Goal: Obtain resource: Obtain resource

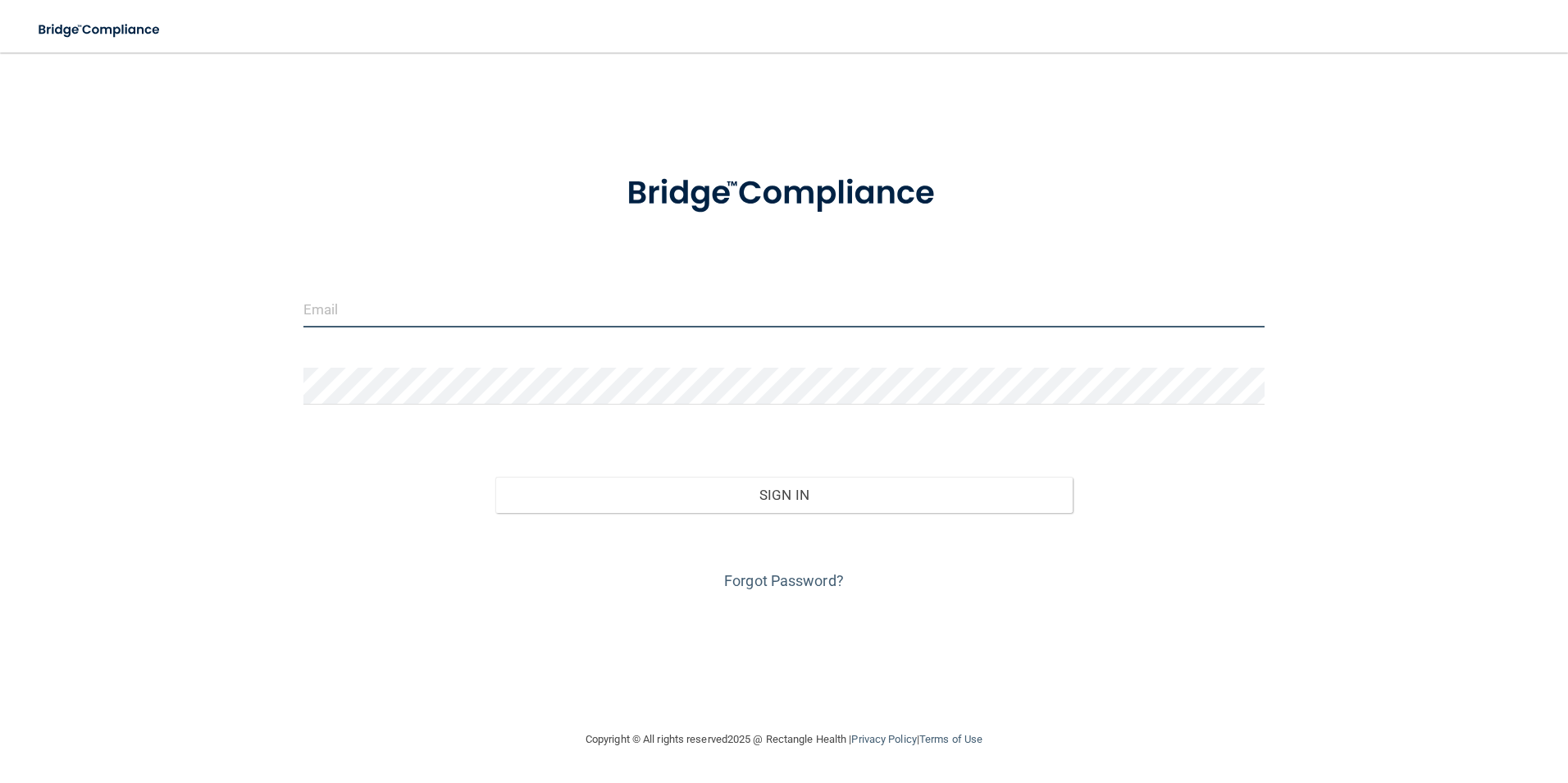
type input "[EMAIL_ADDRESS][DOMAIN_NAME]"
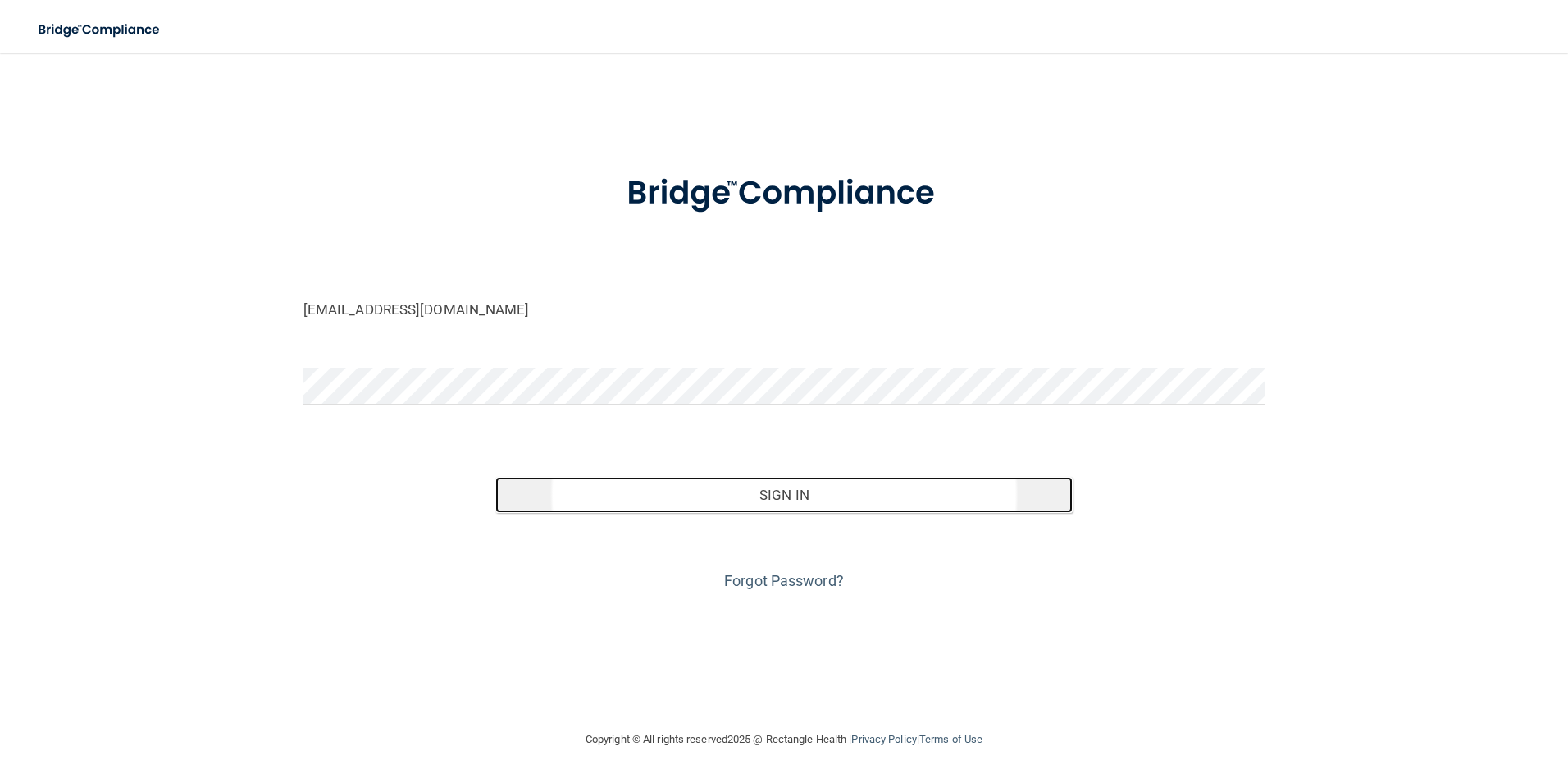
click at [860, 498] on button "Sign In" at bounding box center [784, 494] width 578 height 36
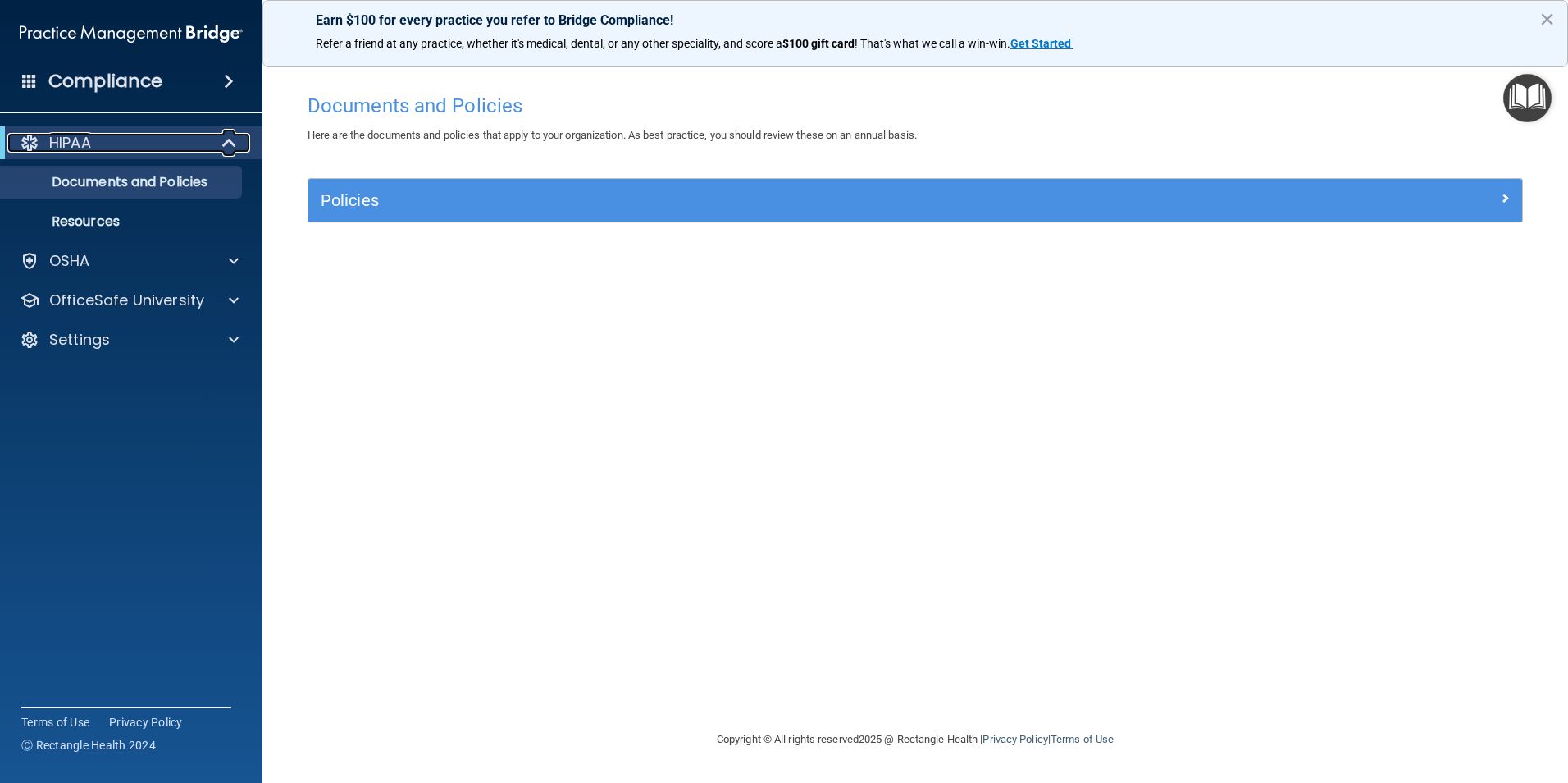
click at [228, 138] on span at bounding box center [231, 142] width 14 height 19
click at [228, 138] on span at bounding box center [232, 142] width 10 height 19
click at [238, 300] on span at bounding box center [233, 300] width 10 height 19
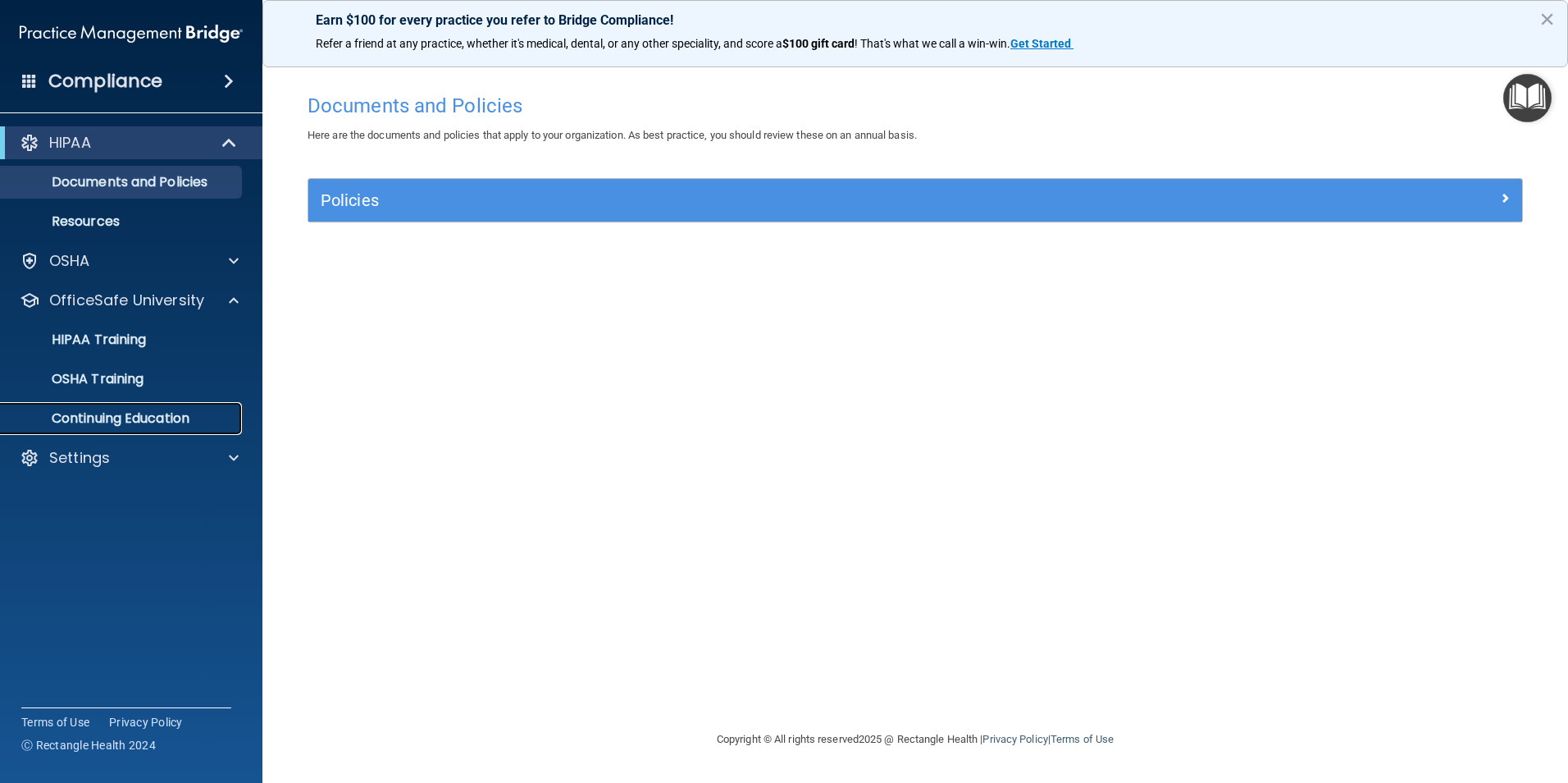
click at [197, 418] on p "Continuing Education" at bounding box center [122, 418] width 223 height 17
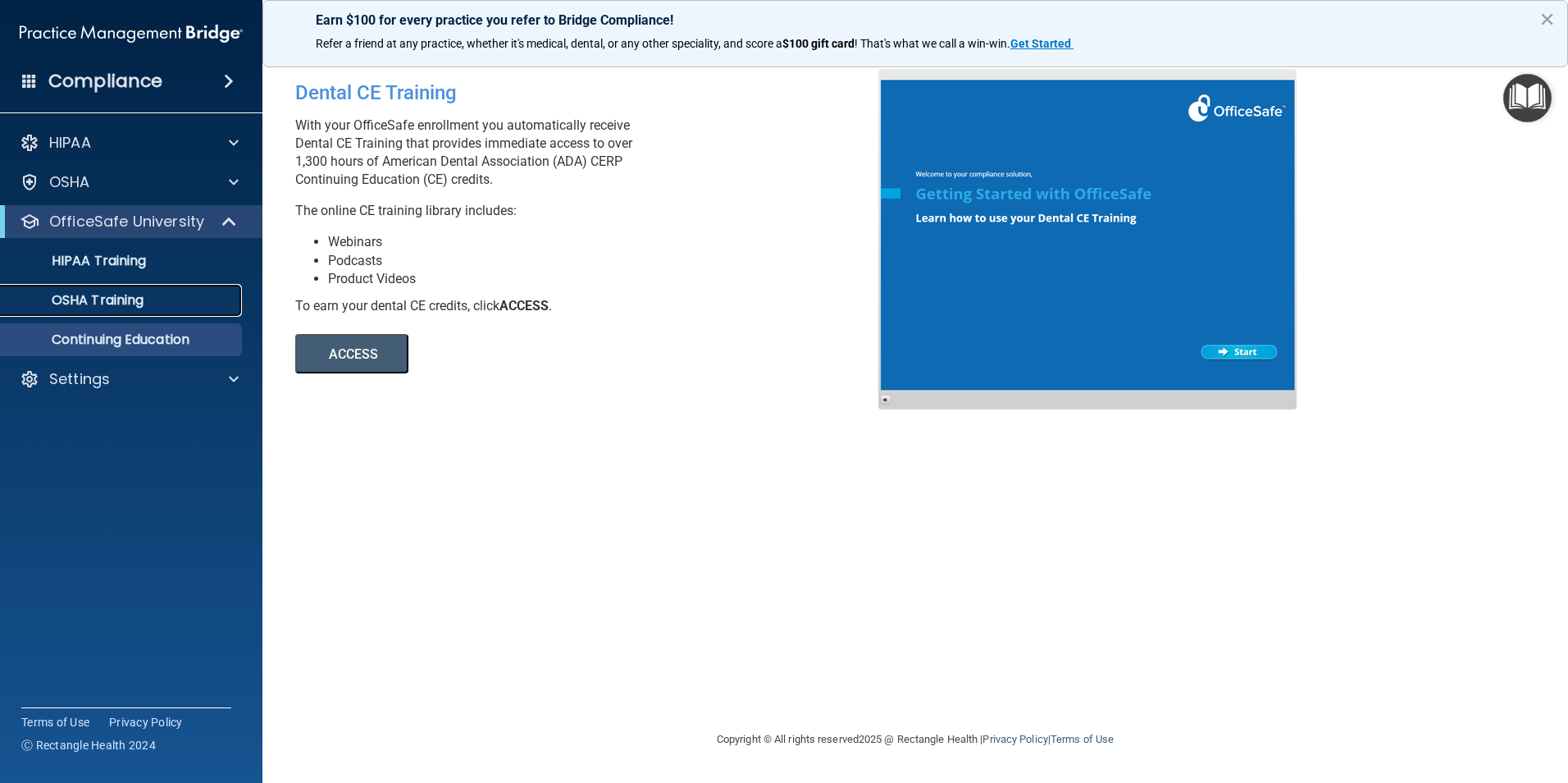
click at [137, 296] on p "OSHA Training" at bounding box center [77, 300] width 133 height 17
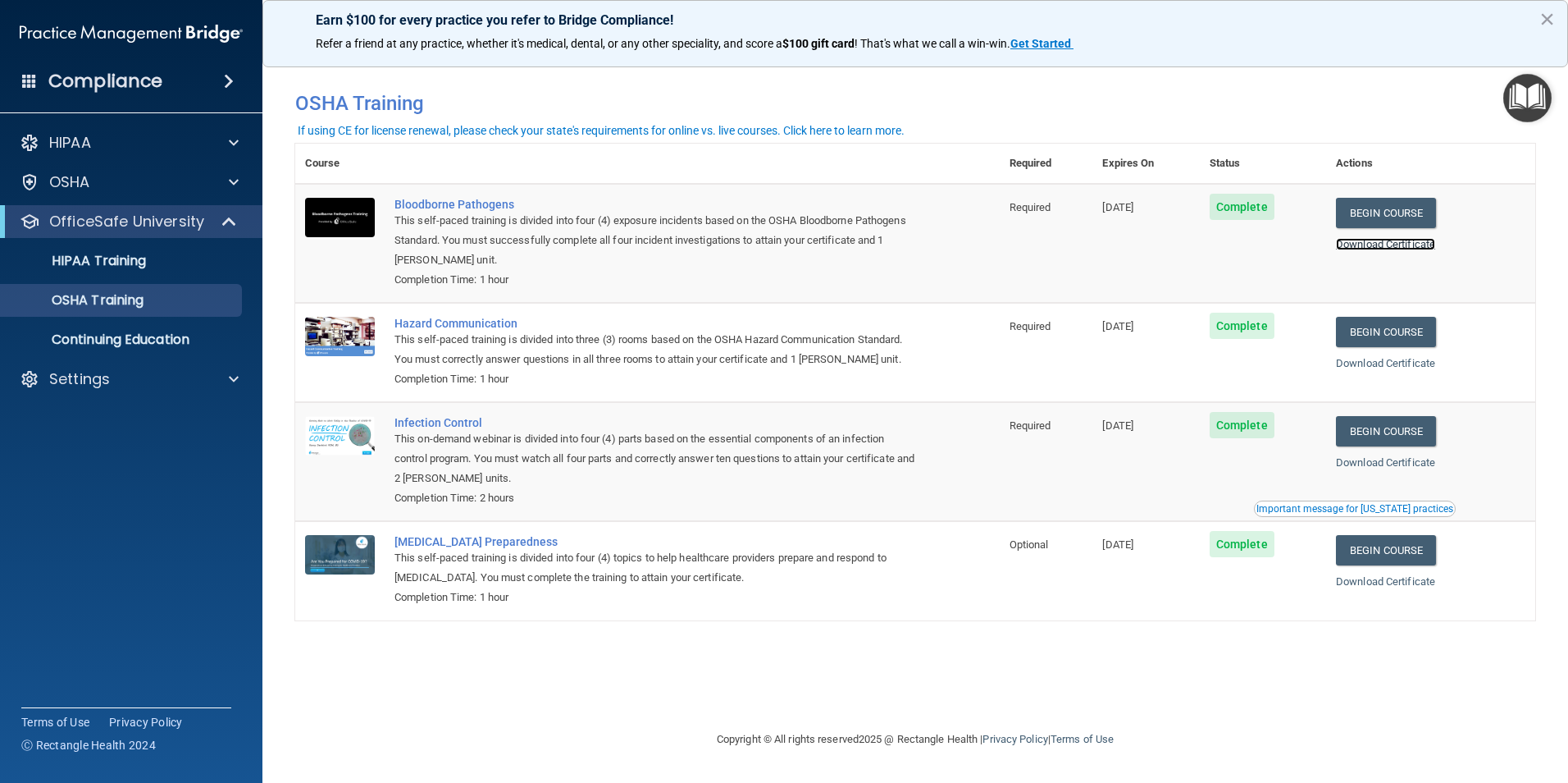
click at [1371, 244] on link "Download Certificate" at bounding box center [1385, 244] width 99 height 12
click at [1392, 361] on link "Download Certificate" at bounding box center [1385, 363] width 99 height 12
click at [1428, 466] on link "Download Certificate" at bounding box center [1385, 462] width 99 height 12
click at [1428, 587] on link "Download Certificate" at bounding box center [1385, 582] width 99 height 12
click at [1545, 20] on button "×" at bounding box center [1548, 19] width 16 height 27
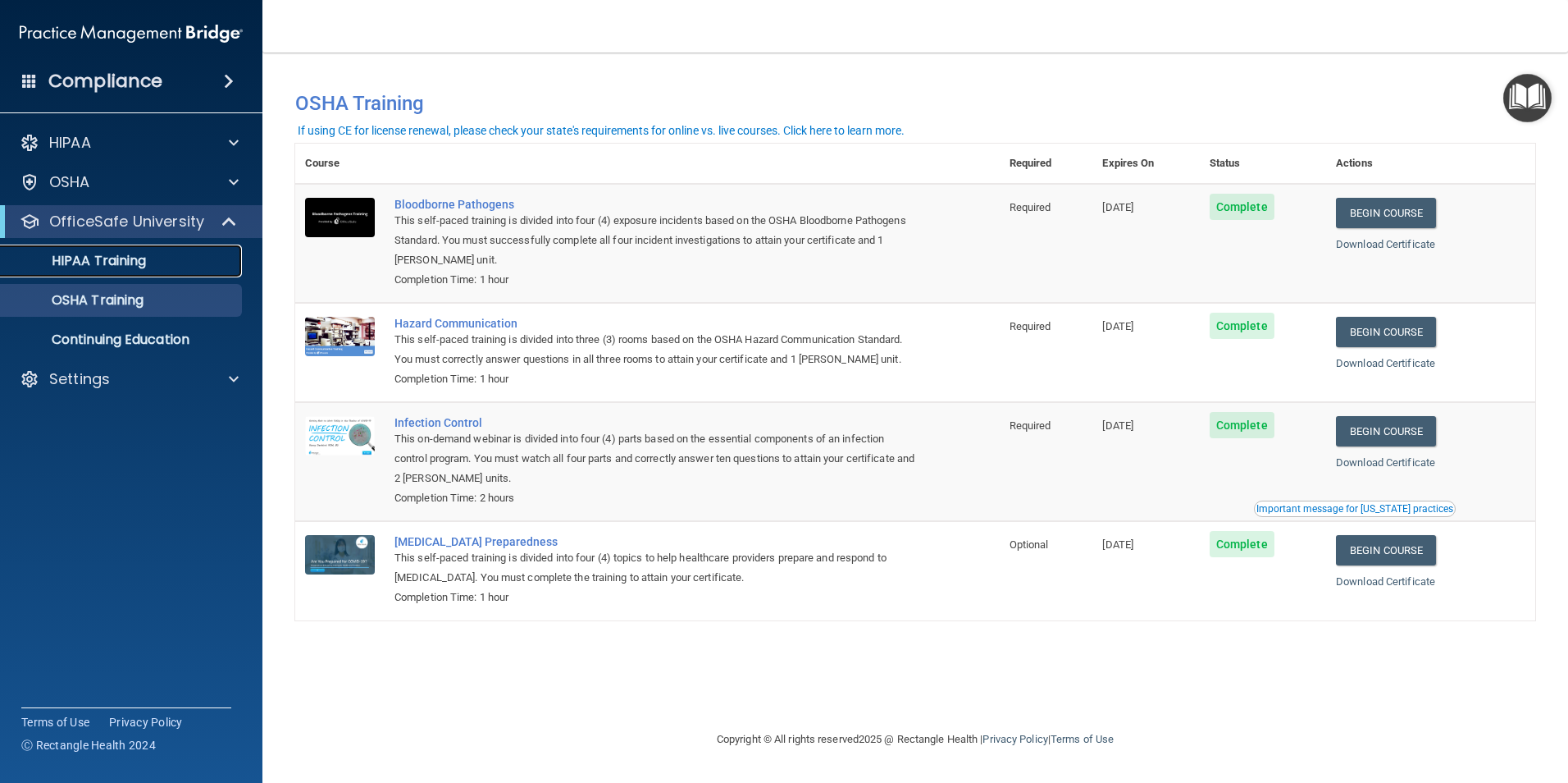
click at [92, 261] on p "HIPAA Training" at bounding box center [78, 261] width 135 height 17
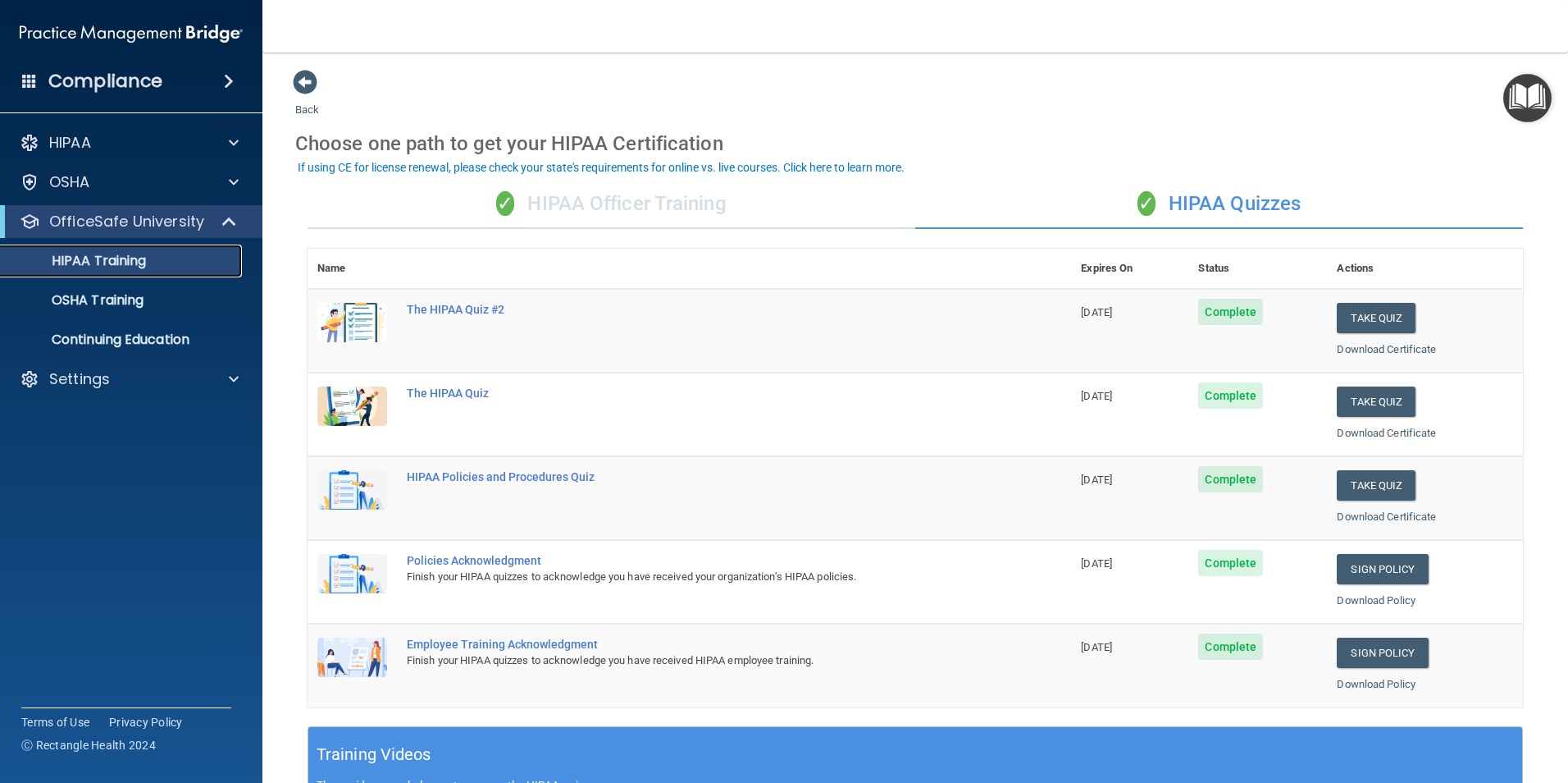
scroll to position [82, 0]
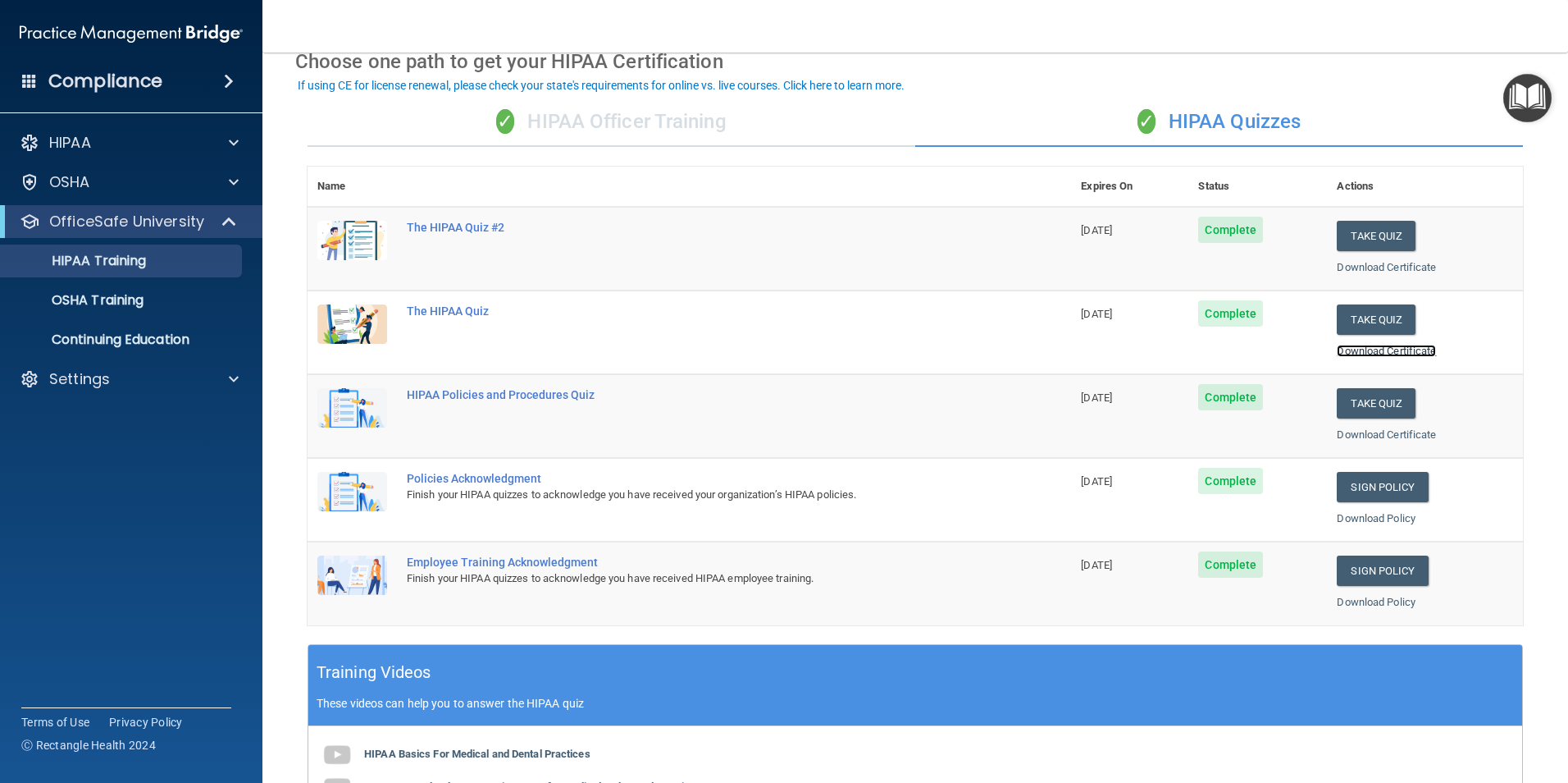
click at [1391, 346] on link "Download Certificate" at bounding box center [1386, 351] width 99 height 12
click at [1351, 270] on link "Download Certificate" at bounding box center [1386, 267] width 99 height 12
click at [1391, 430] on link "Download Certificate" at bounding box center [1386, 435] width 99 height 12
click at [1346, 520] on link "Download Policy" at bounding box center [1375, 518] width 79 height 12
click at [1369, 601] on link "Download Policy" at bounding box center [1375, 602] width 79 height 12
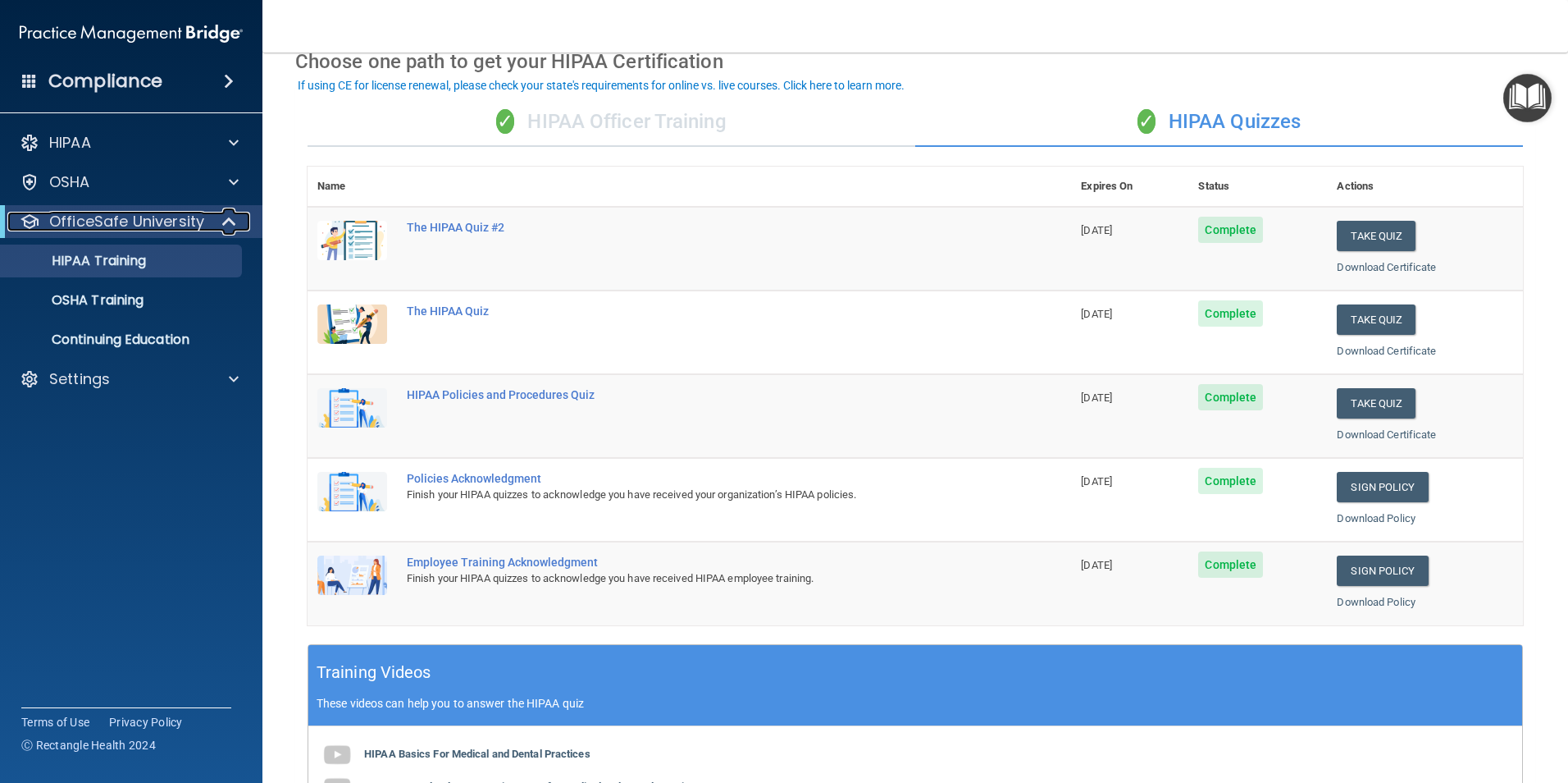
click at [150, 222] on p "OfficeSafe University" at bounding box center [126, 222] width 155 height 19
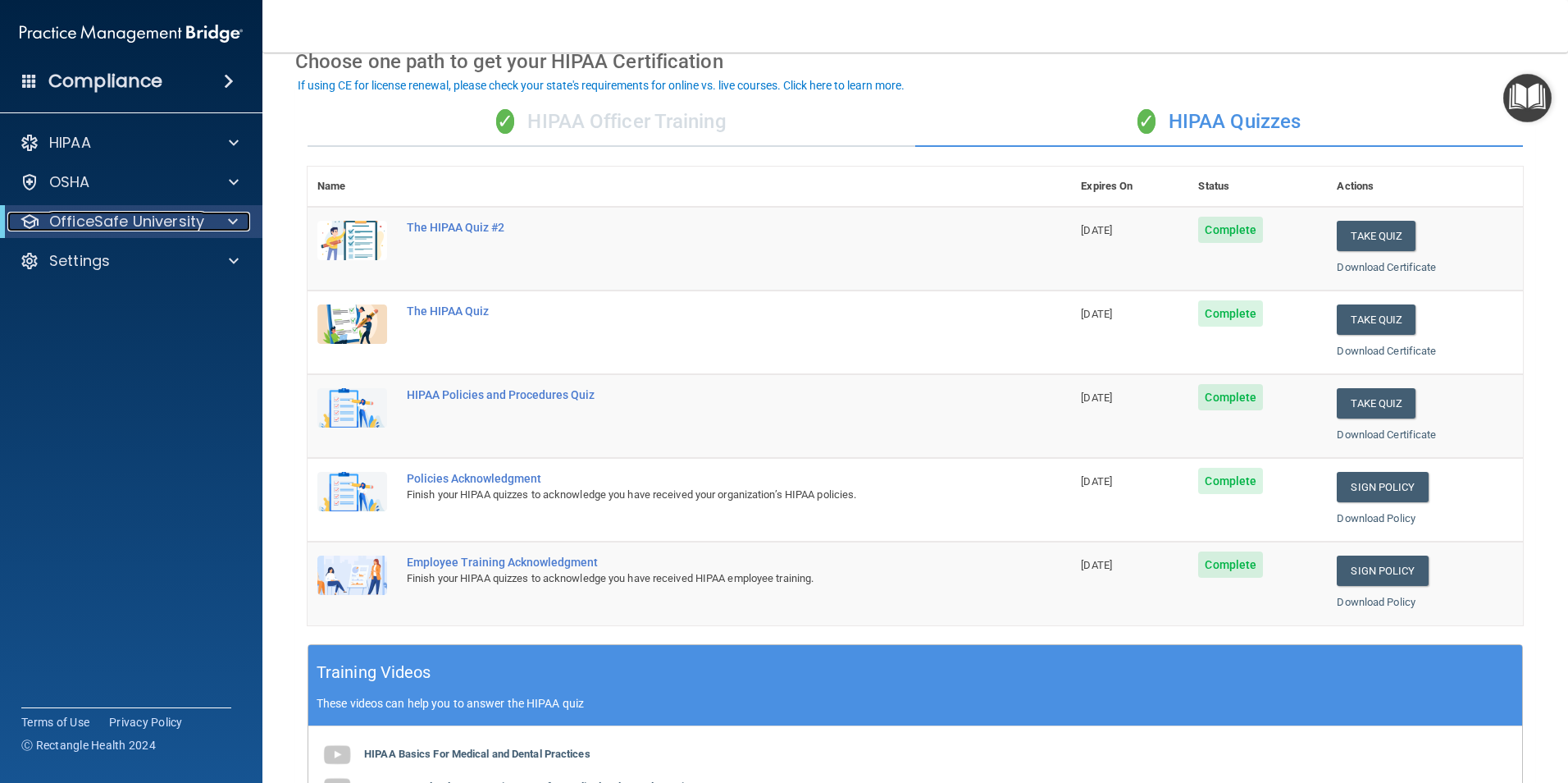
click at [150, 222] on p "OfficeSafe University" at bounding box center [126, 222] width 155 height 19
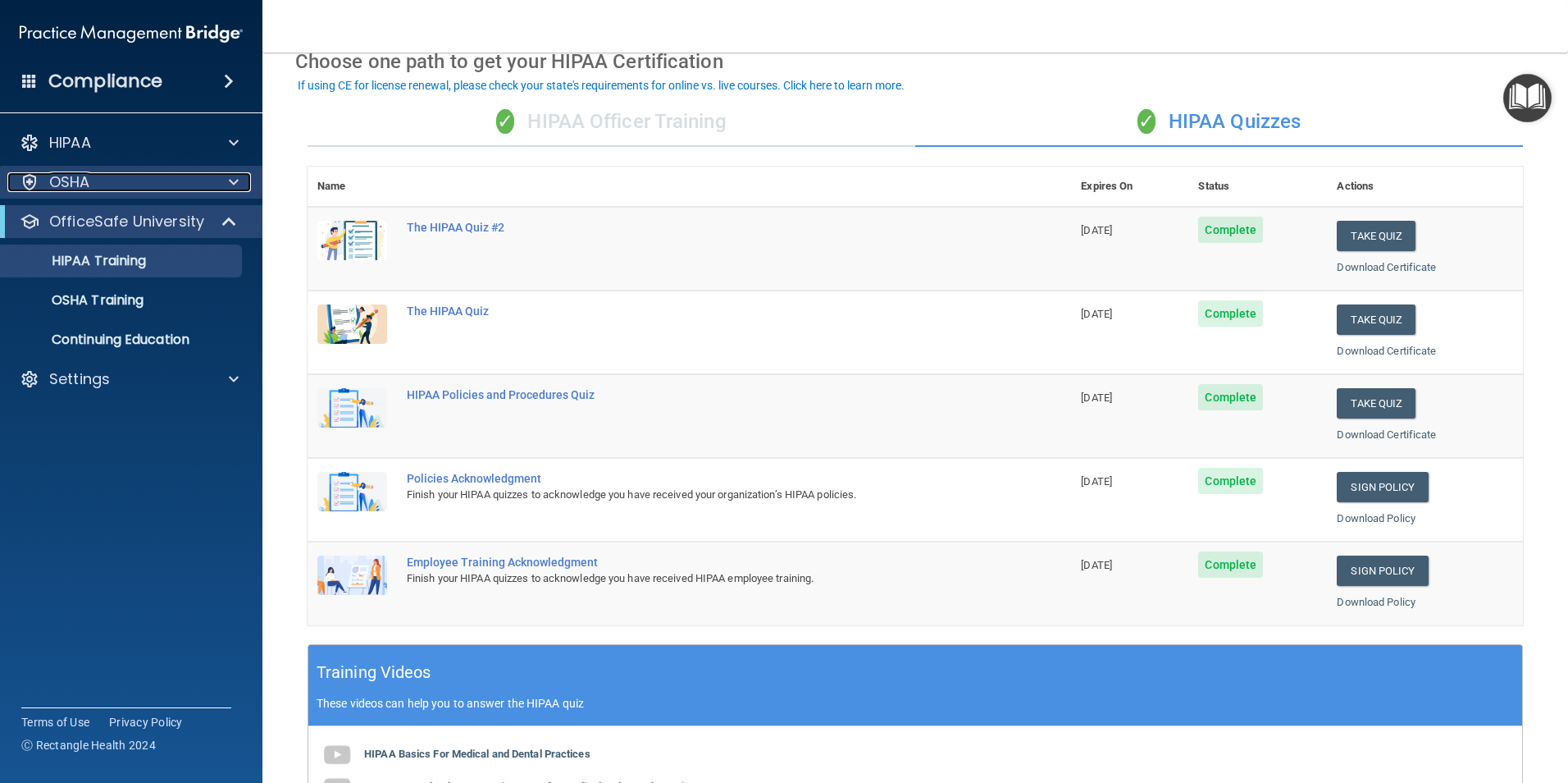
click at [227, 179] on div at bounding box center [231, 182] width 41 height 19
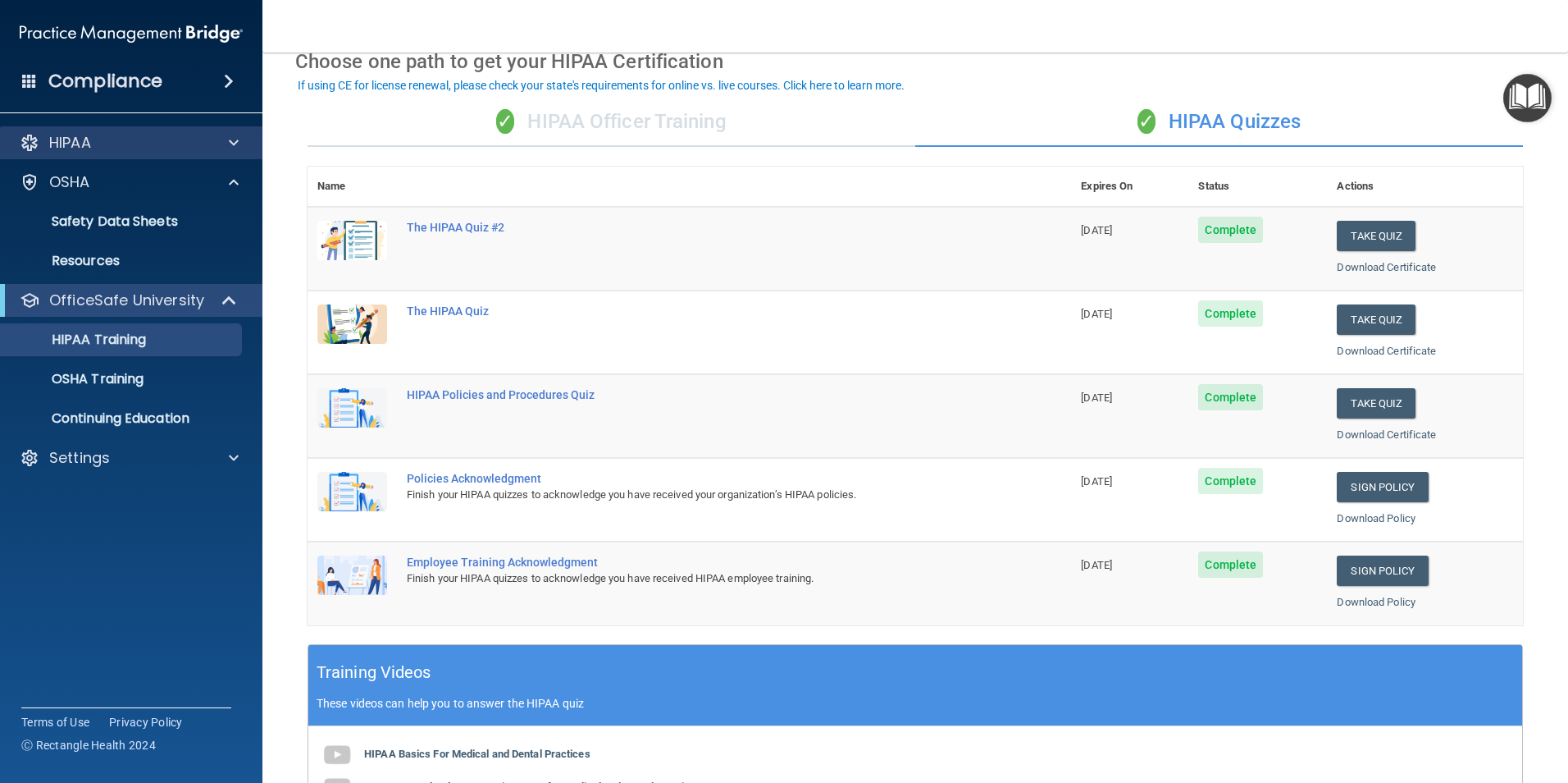
click at [238, 132] on div "HIPAA" at bounding box center [132, 142] width 263 height 33
click at [238, 139] on span at bounding box center [233, 142] width 10 height 19
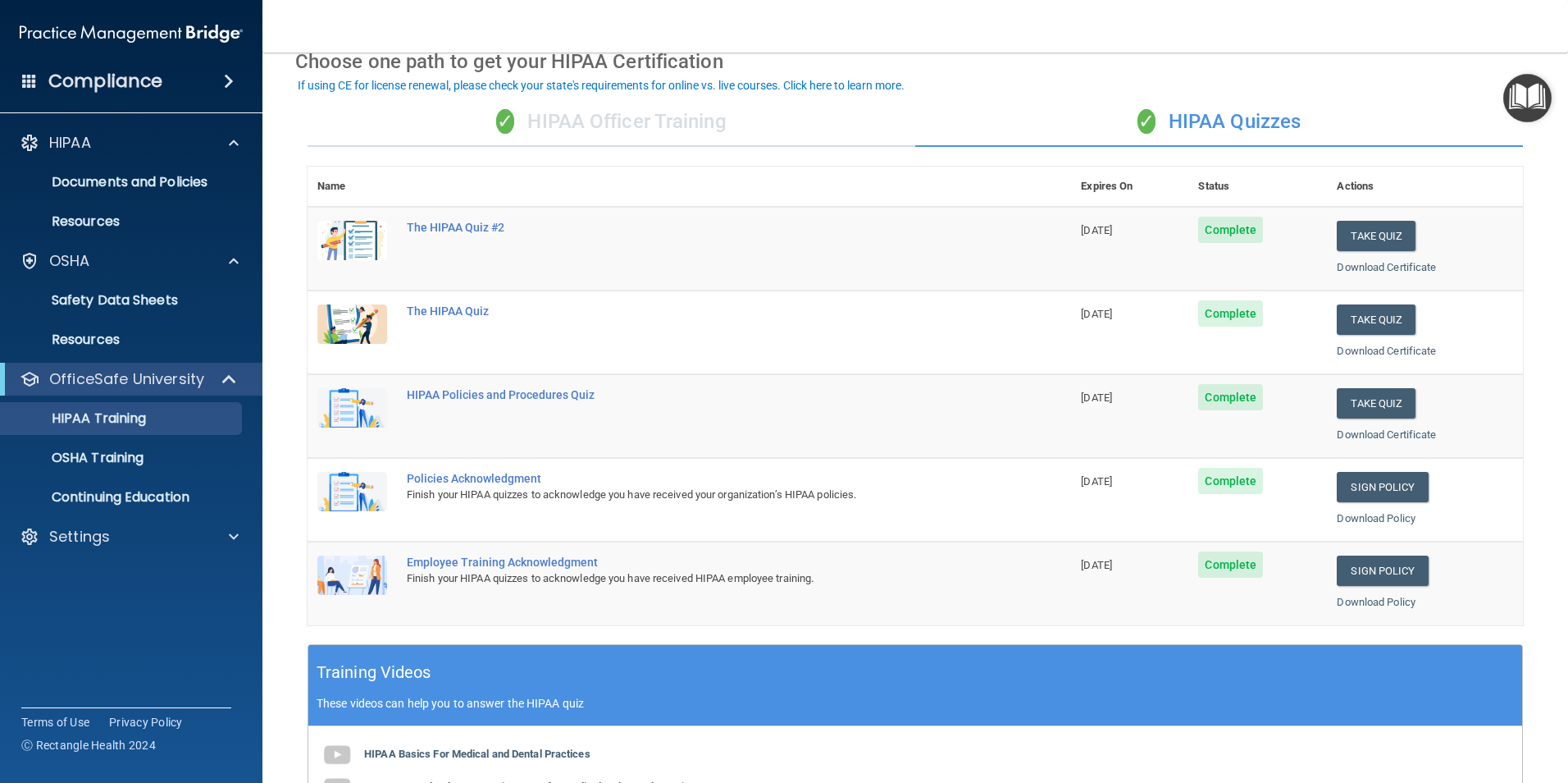
click at [231, 82] on span at bounding box center [228, 81] width 10 height 19
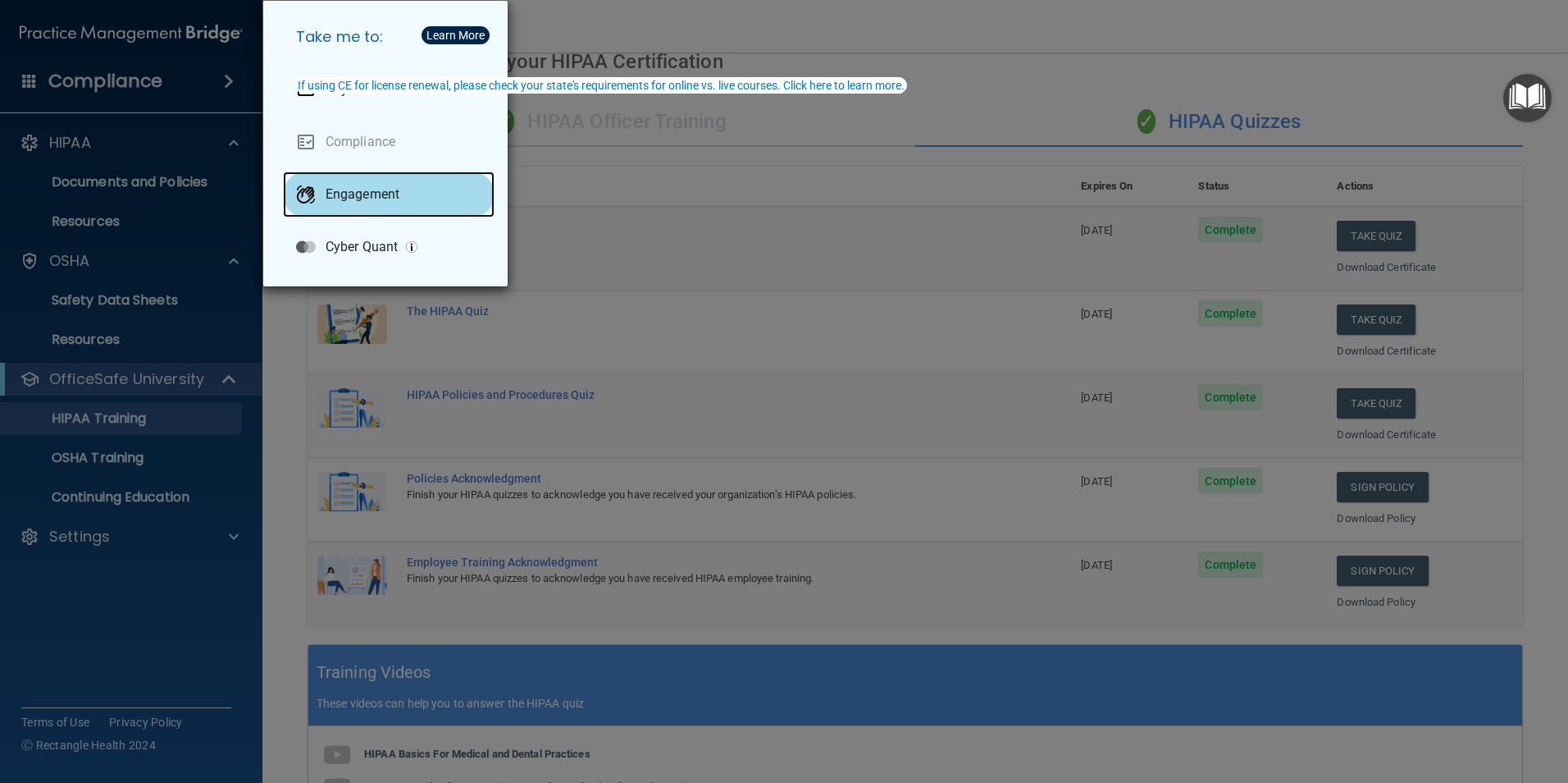
click at [361, 202] on div "Engagement" at bounding box center [389, 194] width 212 height 46
click at [616, 9] on div "Take me to: Payments Compliance Engagement Cyber Quant" at bounding box center [784, 392] width 1568 height 783
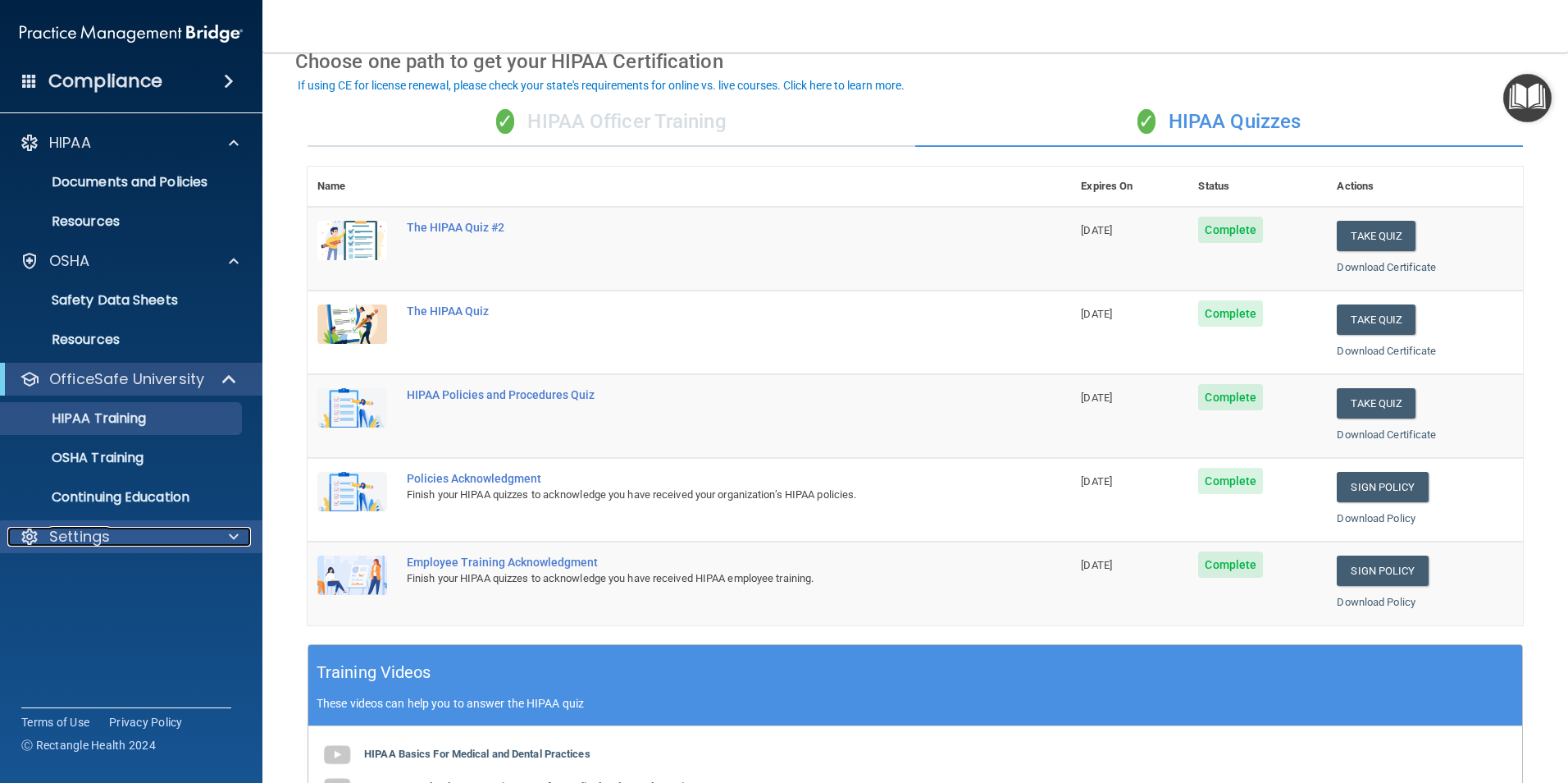
click at [73, 530] on p "Settings" at bounding box center [80, 536] width 61 height 19
click at [51, 574] on p "My Account" at bounding box center [122, 575] width 223 height 17
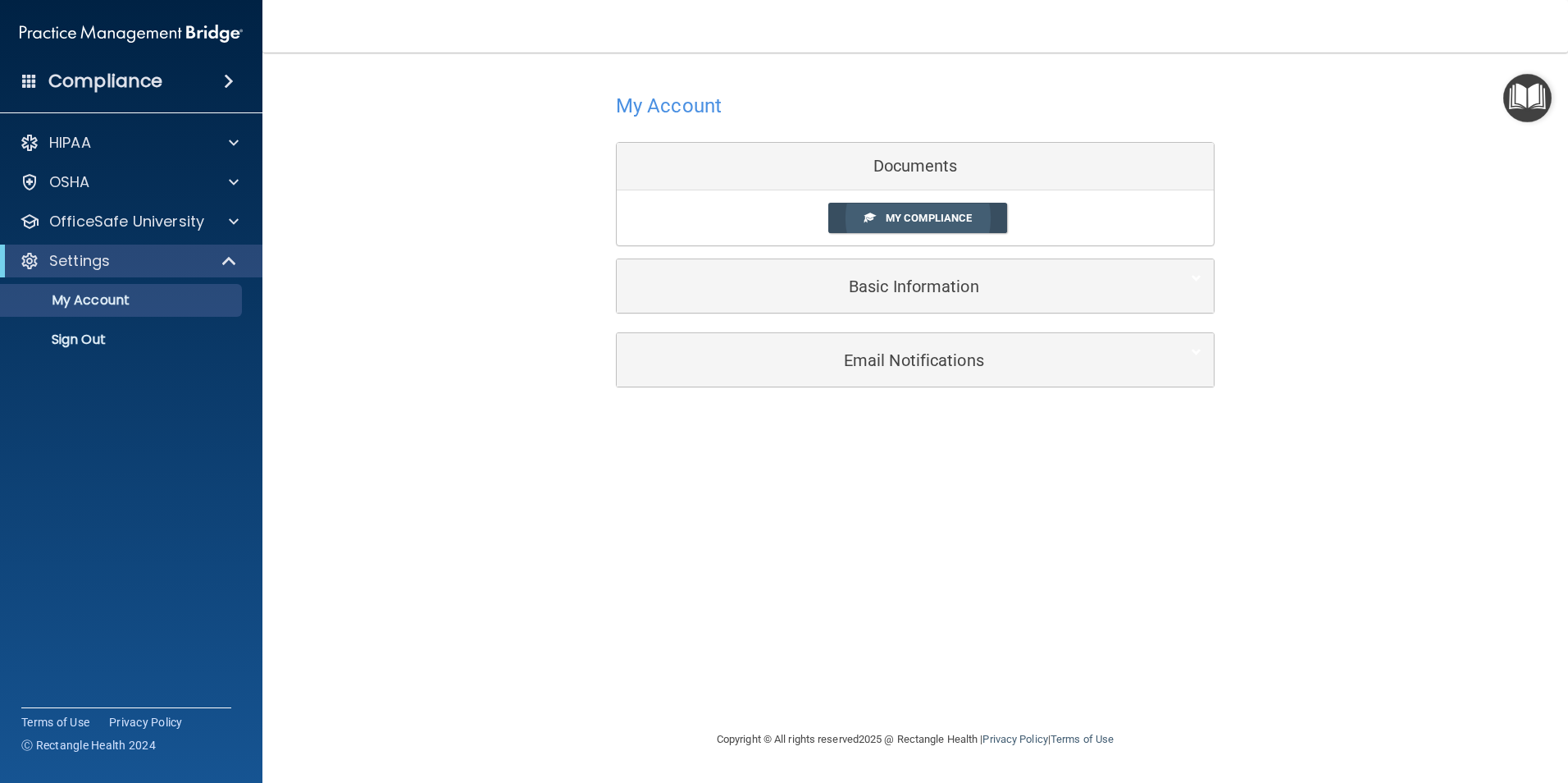
click at [991, 205] on link "My Compliance" at bounding box center [918, 217] width 179 height 30
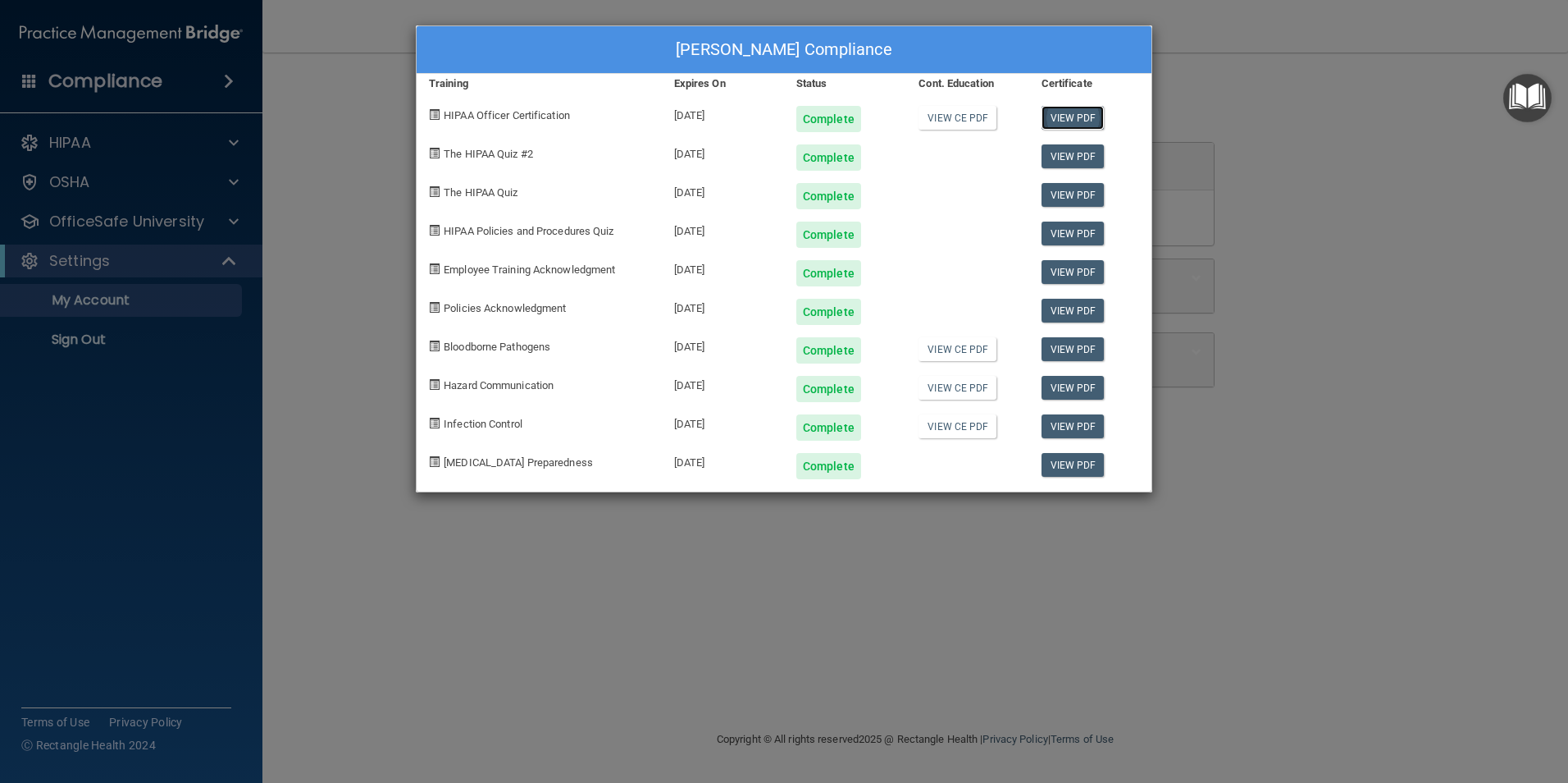
click at [1060, 119] on link "View PDF" at bounding box center [1072, 118] width 63 height 24
click at [1078, 235] on link "View PDF" at bounding box center [1072, 233] width 63 height 24
click at [974, 348] on link "View CE PDF" at bounding box center [958, 349] width 78 height 24
click at [987, 348] on link "View CE PDF" at bounding box center [958, 349] width 78 height 24
click at [949, 114] on link "View CE PDF" at bounding box center [958, 118] width 78 height 24
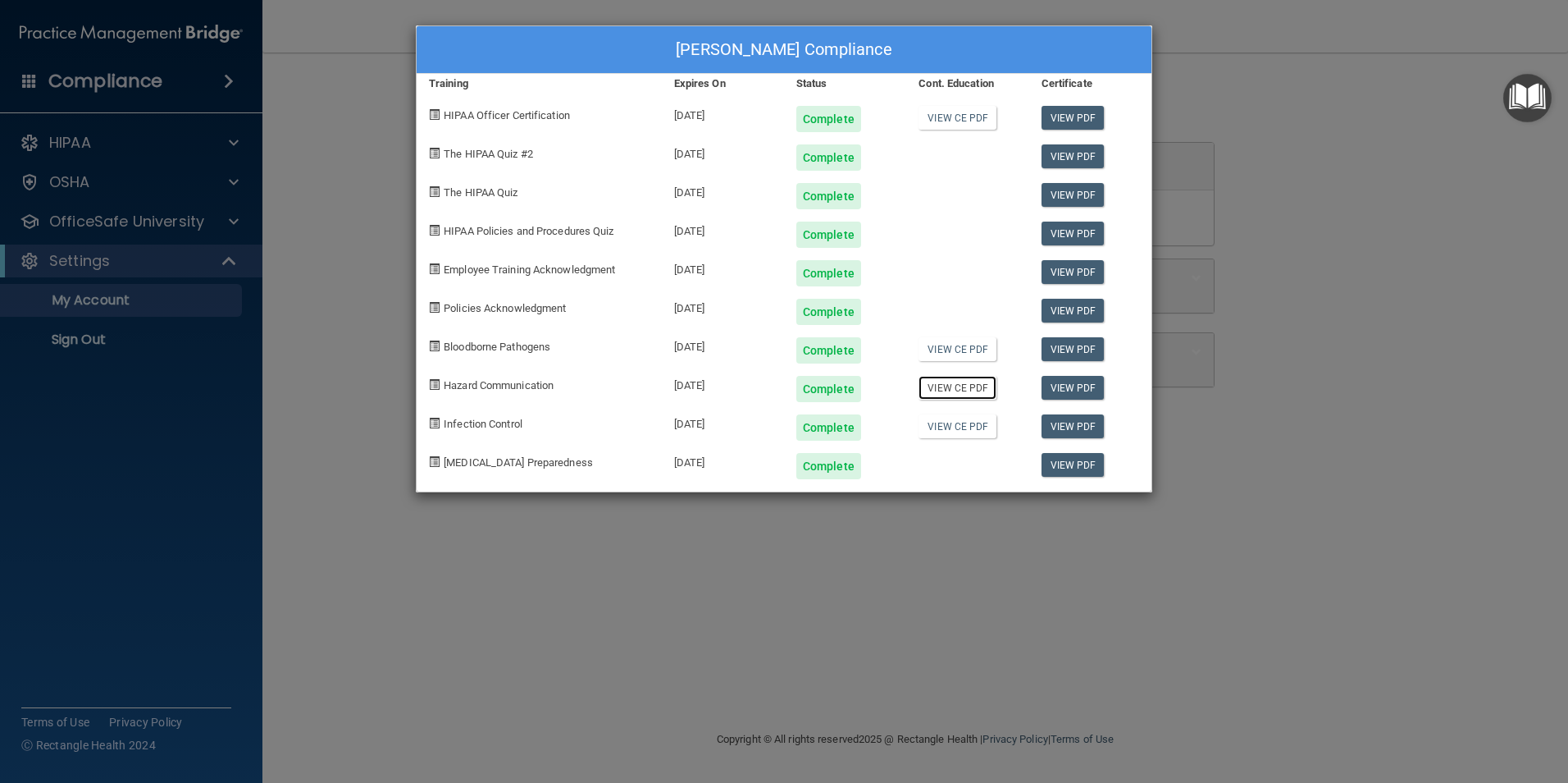
click at [947, 386] on link "View CE PDF" at bounding box center [958, 387] width 78 height 24
click at [966, 429] on link "View CE PDF" at bounding box center [958, 426] width 78 height 24
click at [1210, 268] on div "[PERSON_NAME] Compliance Training Expires On Status Cont. Education Certificate…" at bounding box center [784, 392] width 1568 height 783
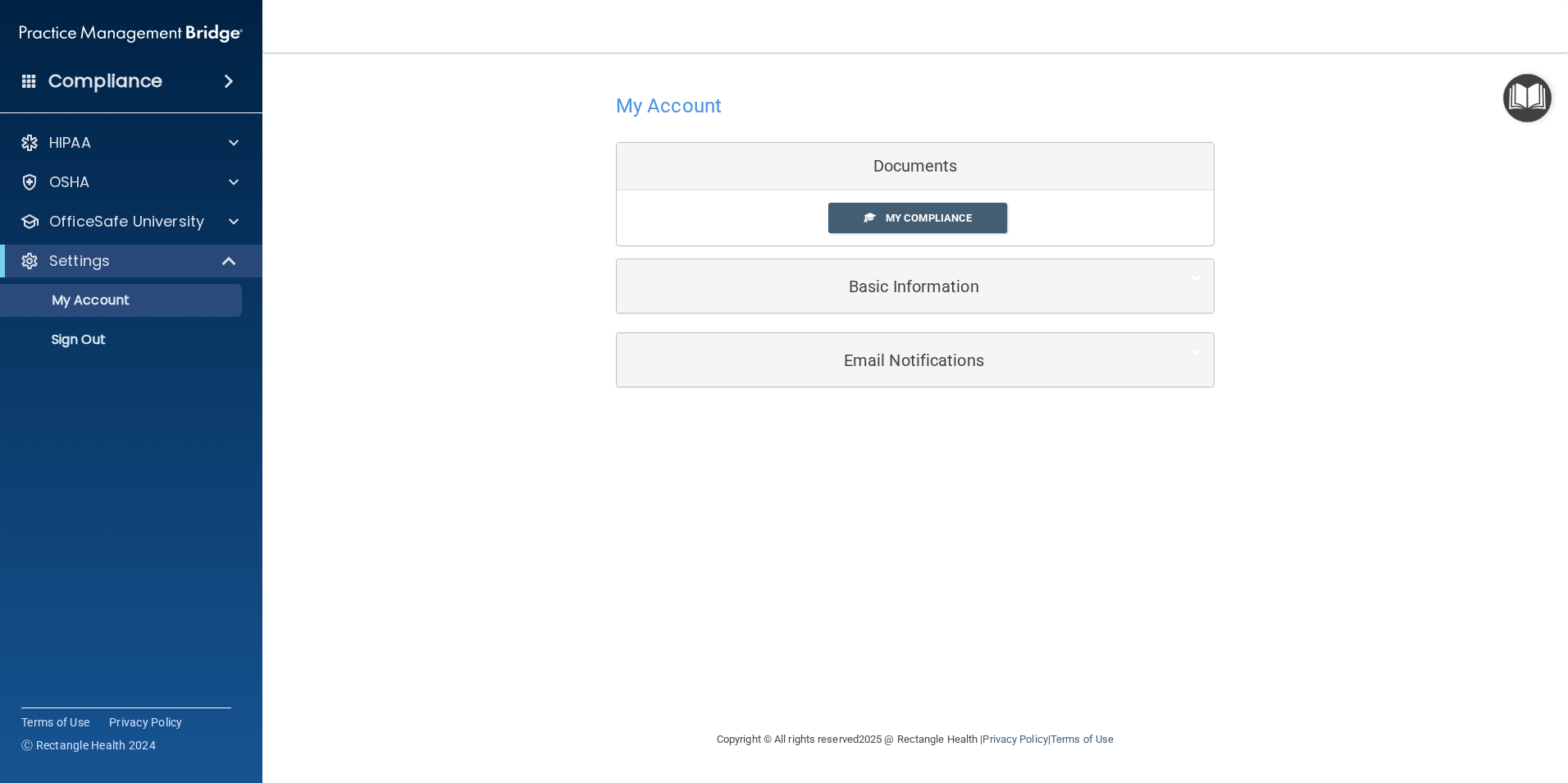
click at [223, 70] on div "Compliance" at bounding box center [131, 80] width 262 height 36
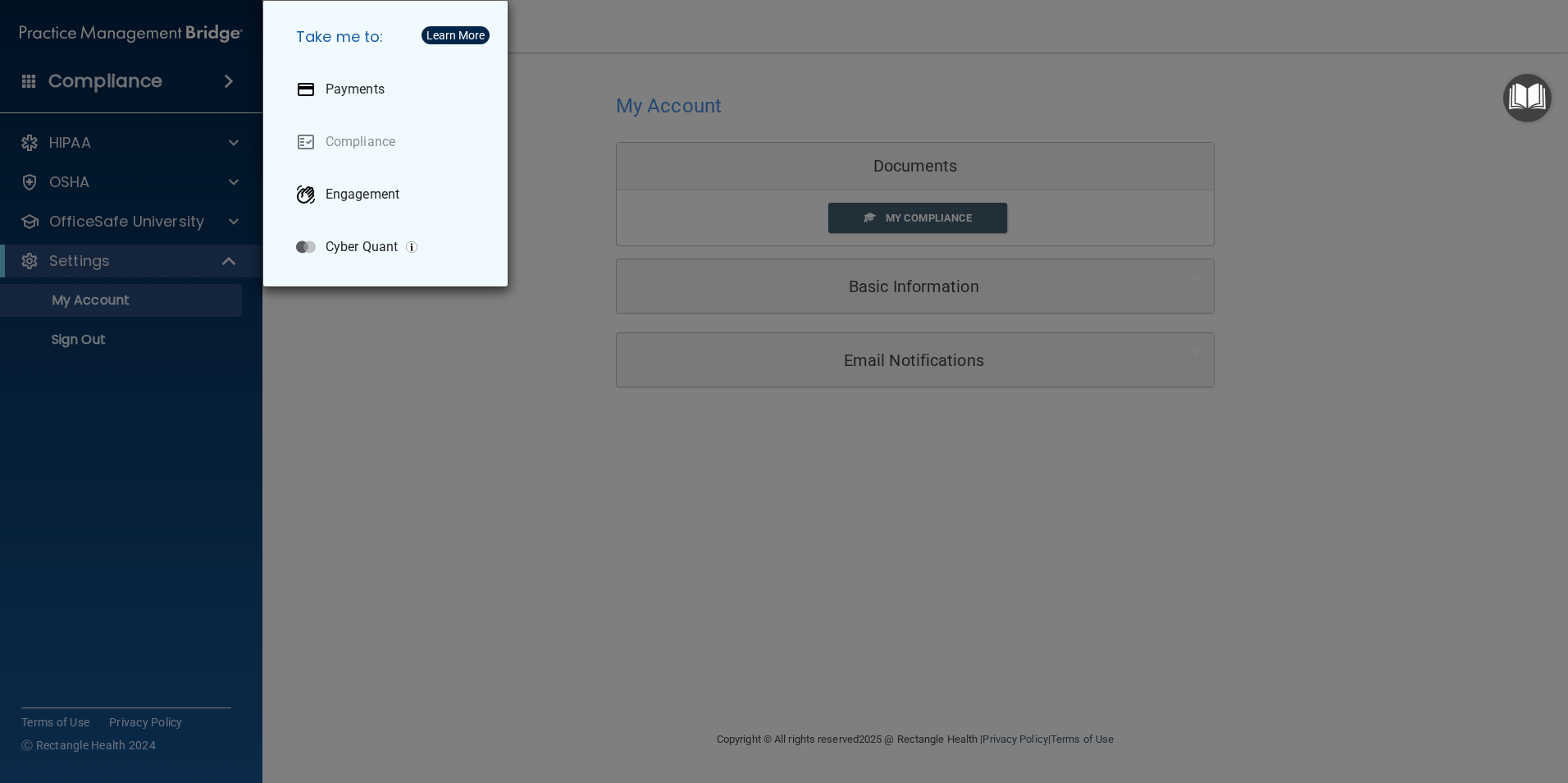
click at [593, 525] on div "Take me to: Payments Compliance Engagement Cyber Quant" at bounding box center [784, 392] width 1568 height 783
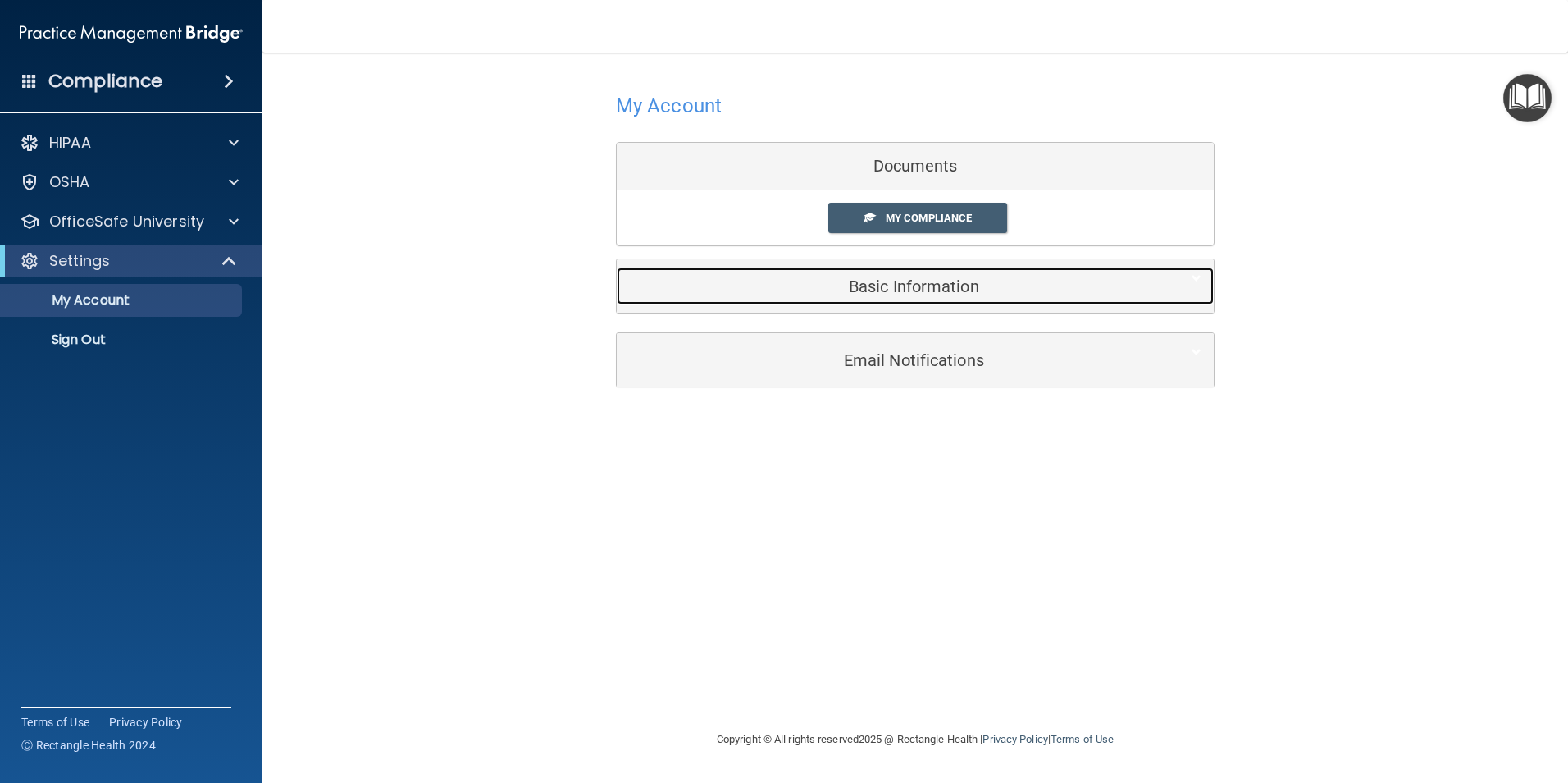
click at [917, 283] on h5 "Basic Information" at bounding box center [890, 286] width 522 height 18
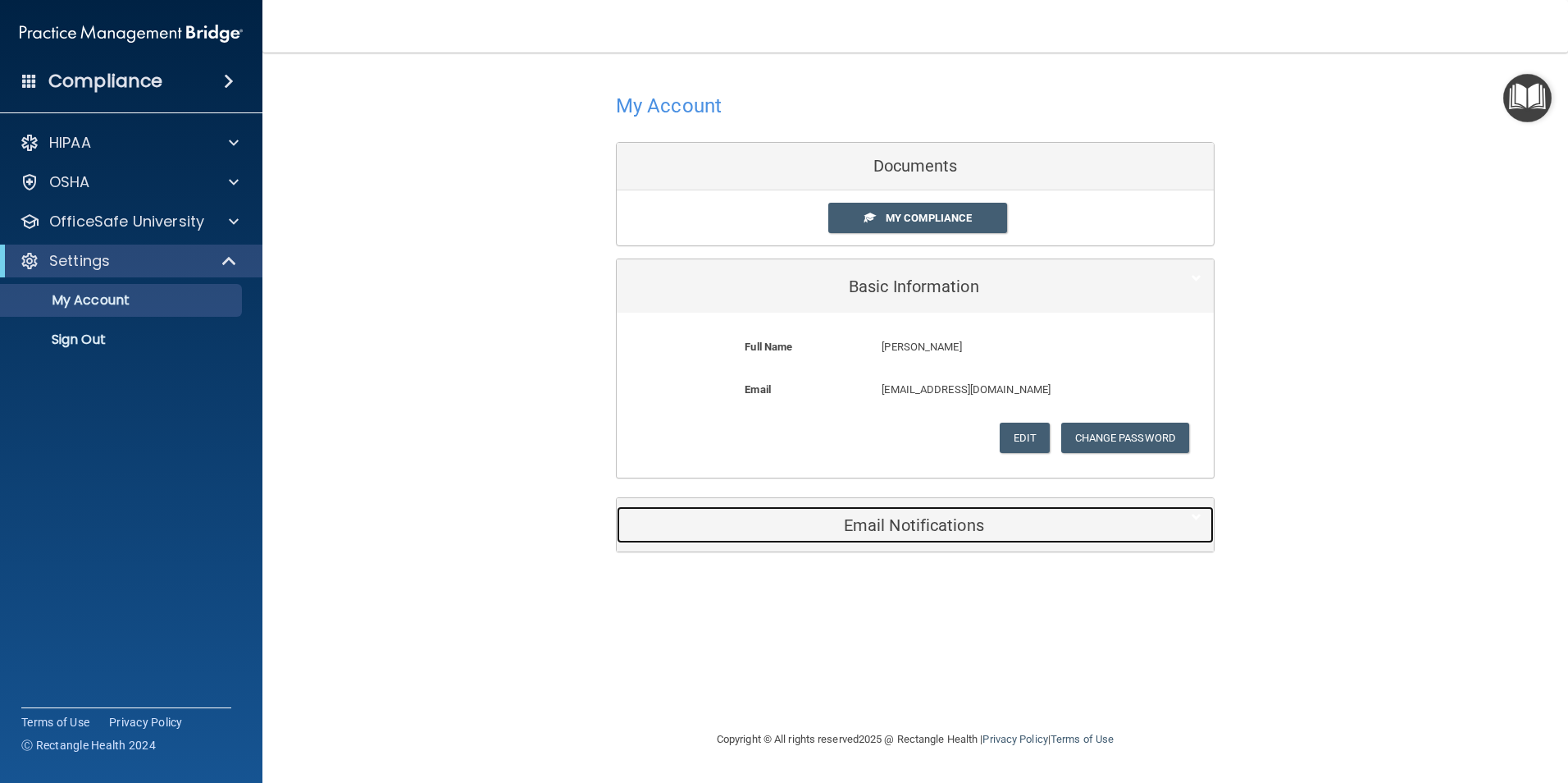
click at [931, 532] on h5 "Email Notifications" at bounding box center [890, 525] width 522 height 18
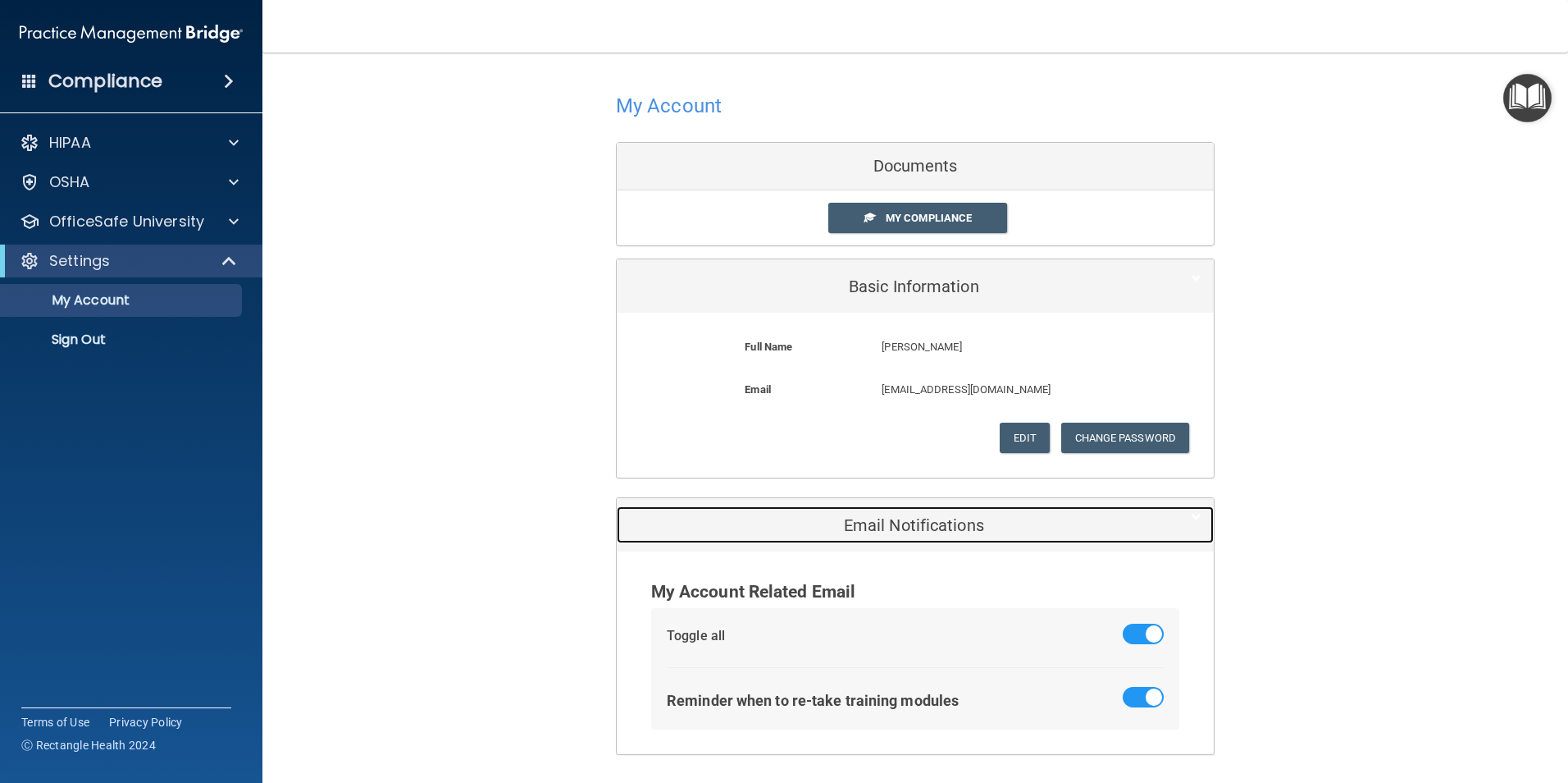
scroll to position [57, 0]
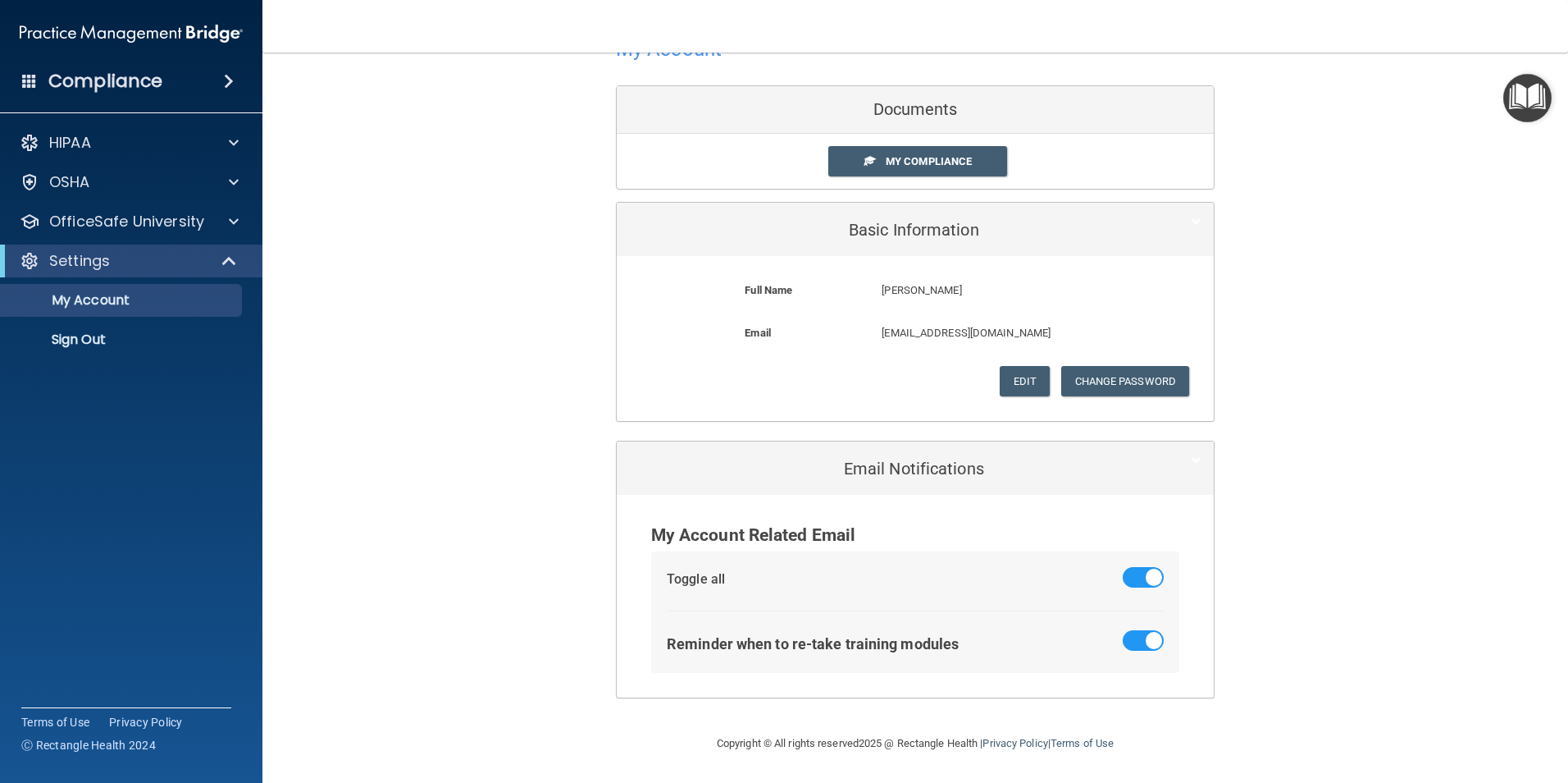
click at [349, 358] on div "My Account Documents My Compliance My Compliance My BAA Basic Information Full …" at bounding box center [915, 364] width 1240 height 704
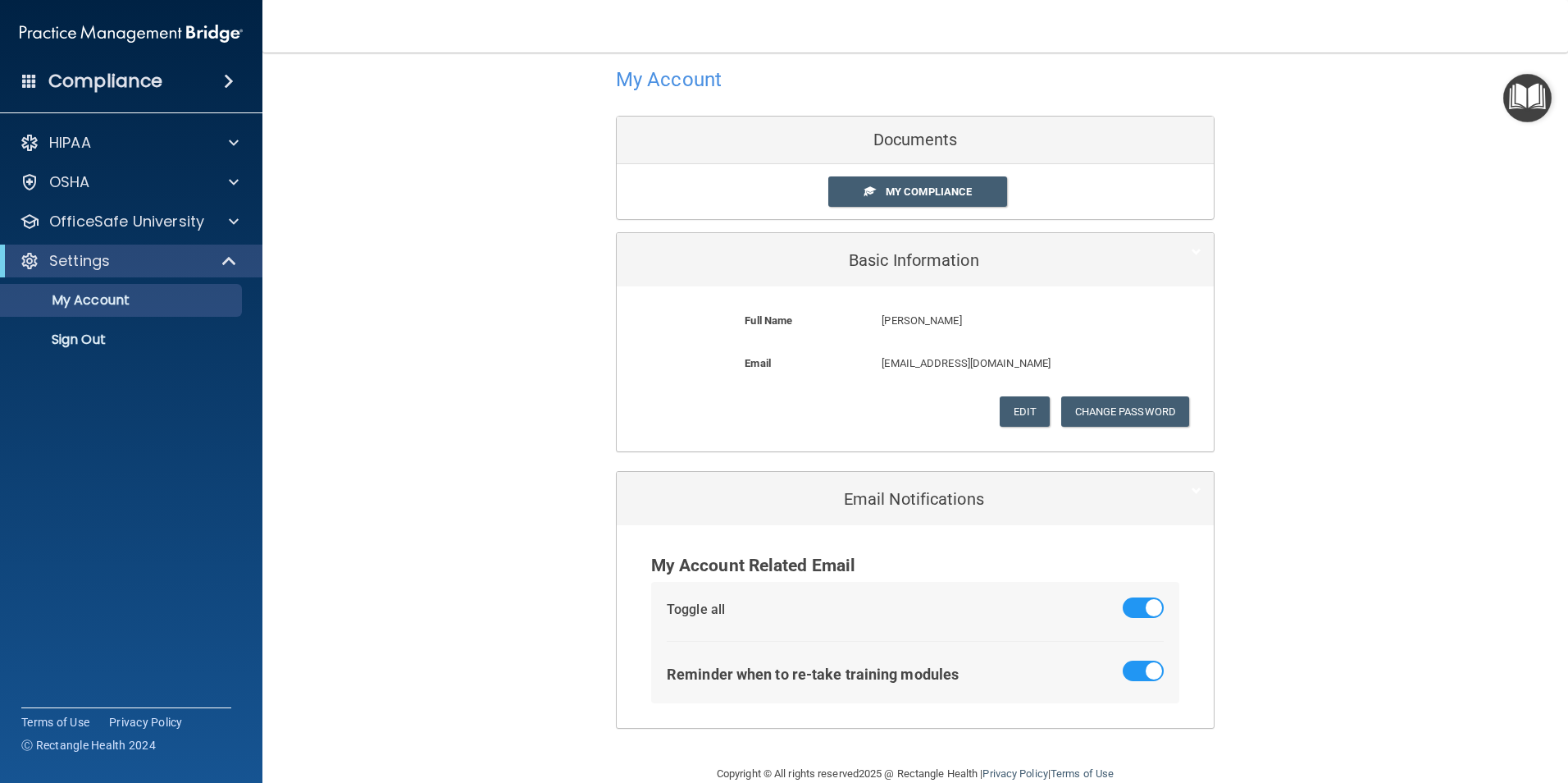
scroll to position [0, 0]
